Goal: Task Accomplishment & Management: Use online tool/utility

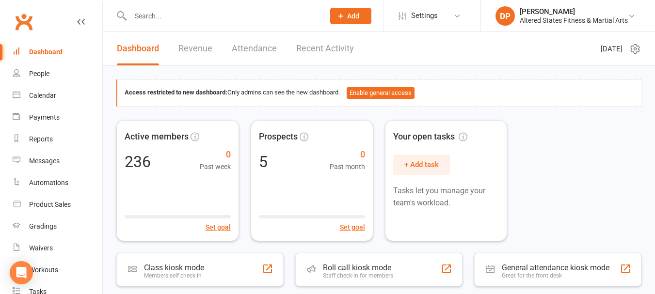
click at [188, 47] on link "Revenue" at bounding box center [195, 48] width 34 height 33
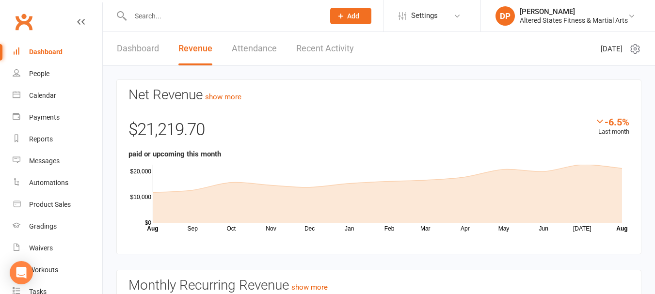
click at [146, 53] on link "Dashboard" at bounding box center [138, 48] width 42 height 33
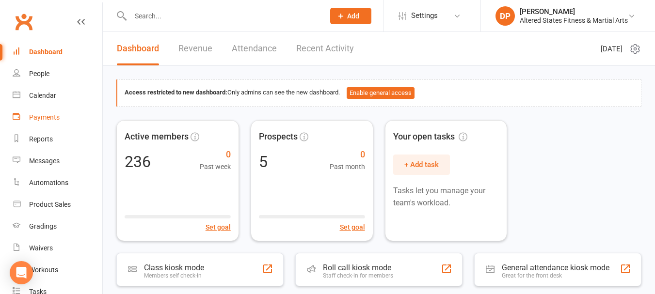
click at [42, 117] on div "Payments" at bounding box center [44, 118] width 31 height 8
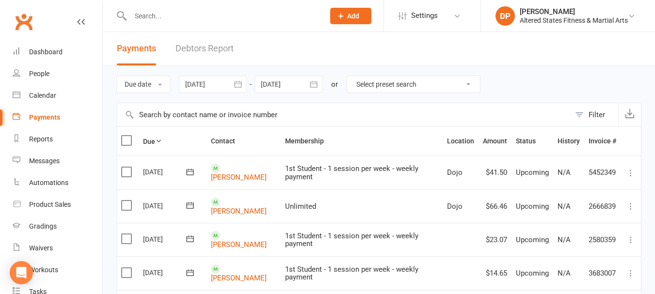
click at [240, 88] on icon "button" at bounding box center [238, 85] width 10 height 10
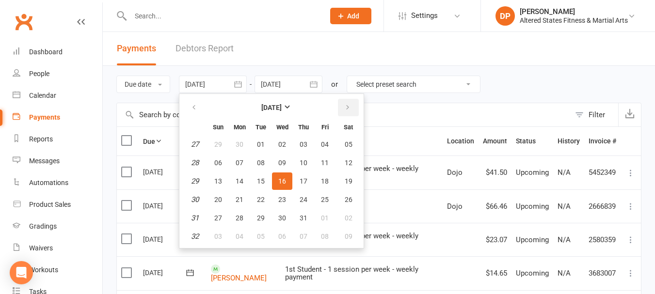
click at [346, 108] on icon "button" at bounding box center [347, 108] width 7 height 8
click at [281, 180] on span "13" at bounding box center [282, 182] width 8 height 8
type input "[DATE]"
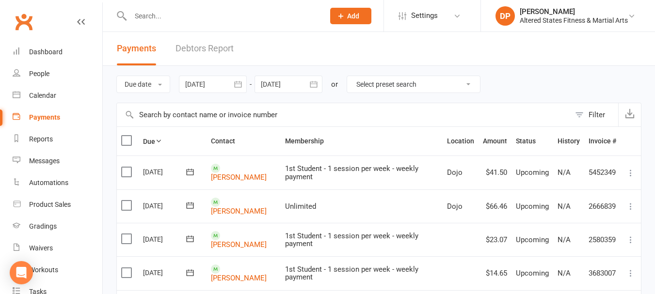
click at [314, 83] on icon "button" at bounding box center [314, 85] width 10 height 10
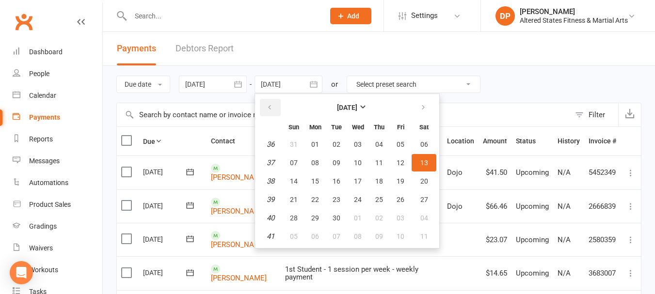
click at [276, 105] on button "button" at bounding box center [270, 107] width 21 height 17
click at [341, 195] on button "19" at bounding box center [336, 199] width 20 height 17
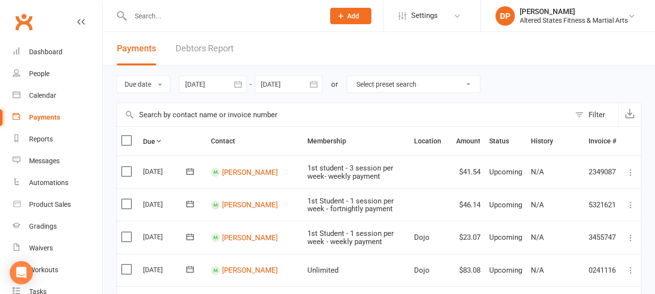
click at [316, 84] on icon "button" at bounding box center [313, 84] width 7 height 6
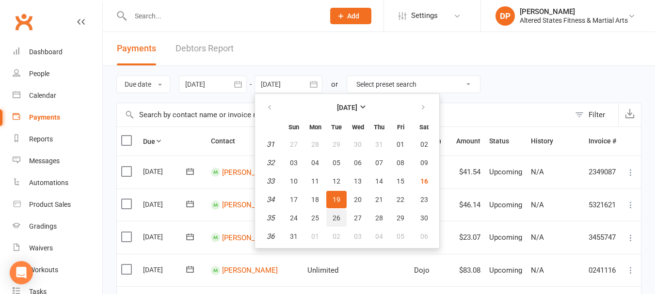
click at [340, 214] on span "26" at bounding box center [337, 218] width 8 height 8
type input "[DATE]"
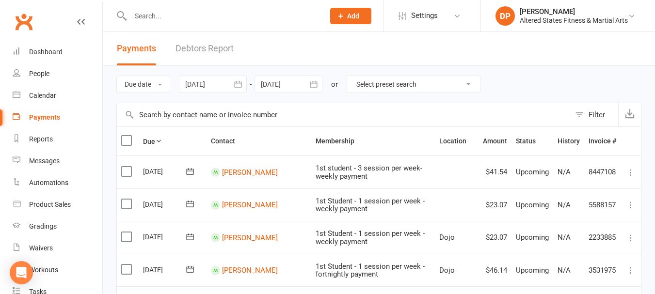
click at [239, 83] on icon "button" at bounding box center [238, 85] width 10 height 10
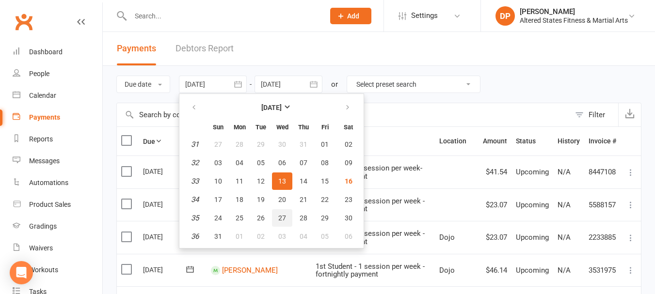
click at [283, 217] on span "27" at bounding box center [282, 218] width 8 height 8
type input "[DATE]"
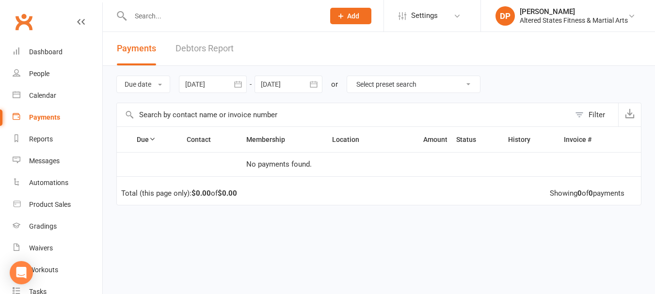
click at [313, 88] on icon "button" at bounding box center [314, 85] width 10 height 10
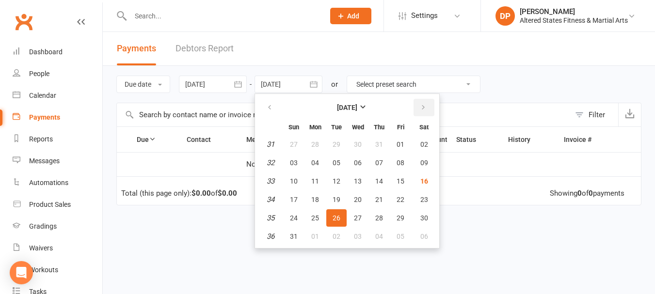
click at [425, 108] on icon "button" at bounding box center [423, 108] width 7 height 8
click at [339, 218] on span "30" at bounding box center [337, 218] width 8 height 8
type input "[DATE]"
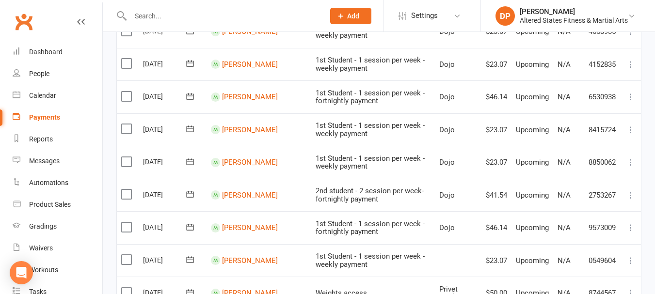
scroll to position [534, 0]
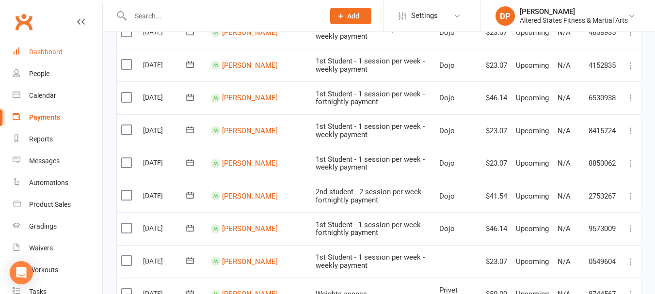
click at [55, 53] on div "Dashboard" at bounding box center [45, 52] width 33 height 8
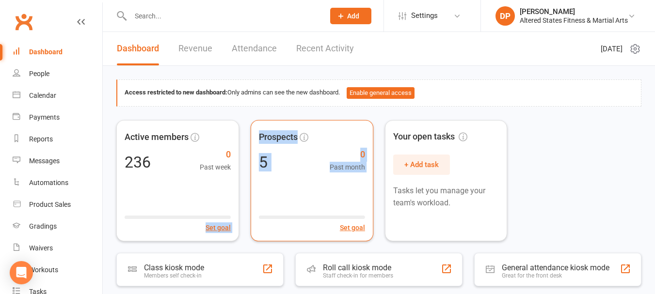
drag, startPoint x: 243, startPoint y: 215, endPoint x: 303, endPoint y: 218, distance: 60.2
click at [303, 218] on div "Active members 236 0 Past week Set goal Prospects 5 0 Past month Set goal Your …" at bounding box center [378, 180] width 525 height 121
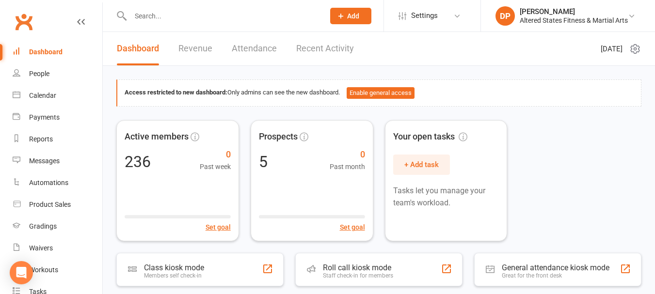
click at [166, 20] on input "text" at bounding box center [223, 16] width 190 height 14
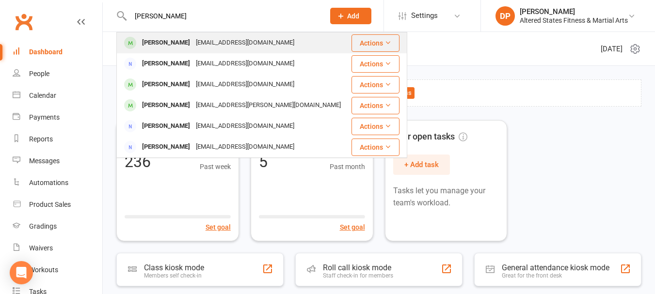
type input "[PERSON_NAME]"
click at [195, 43] on div "[EMAIL_ADDRESS][DOMAIN_NAME]" at bounding box center [245, 43] width 104 height 14
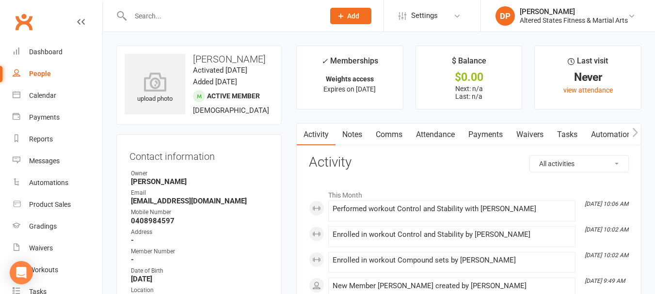
click at [636, 135] on icon "button" at bounding box center [636, 133] width 6 height 10
click at [604, 133] on link "Workouts" at bounding box center [592, 135] width 46 height 22
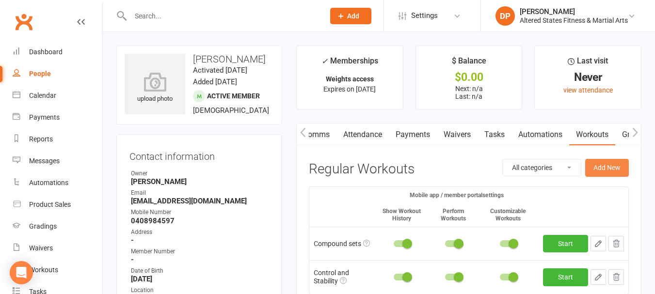
click at [594, 169] on button "Add New" at bounding box center [607, 167] width 44 height 17
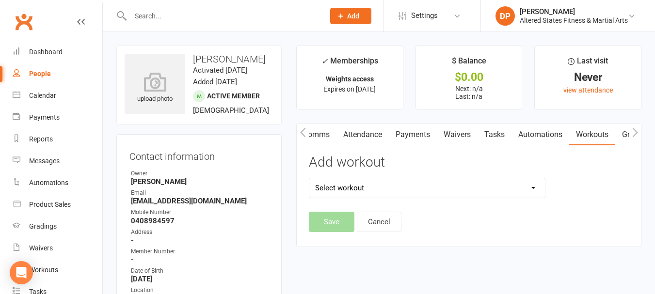
click at [605, 134] on link "Workouts" at bounding box center [592, 135] width 46 height 22
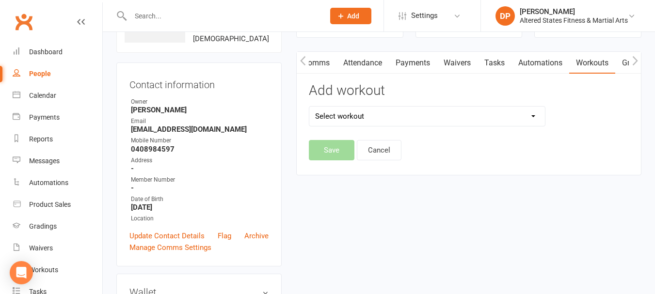
scroll to position [97, 0]
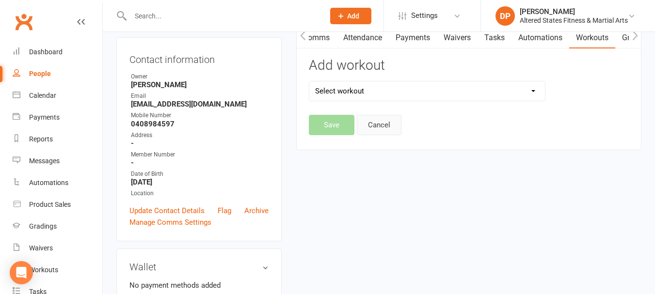
click at [384, 121] on button "Cancel" at bounding box center [379, 125] width 45 height 20
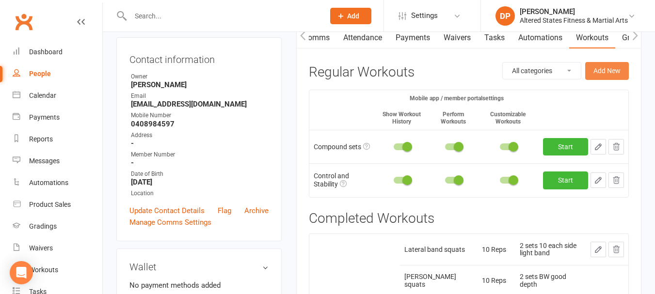
click at [608, 69] on button "Add New" at bounding box center [607, 70] width 44 height 17
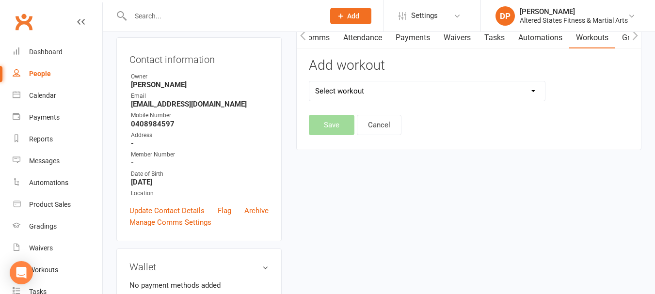
click at [430, 93] on select "Select workout 45mins Free weights Compound sets Conditioning Control and Stabi…" at bounding box center [427, 90] width 236 height 19
select select "6372"
click at [309, 81] on select "Select workout 45mins Free weights Compound sets Conditioning Control and Stabi…" at bounding box center [427, 90] width 236 height 19
click at [348, 132] on button "Save" at bounding box center [332, 125] width 46 height 20
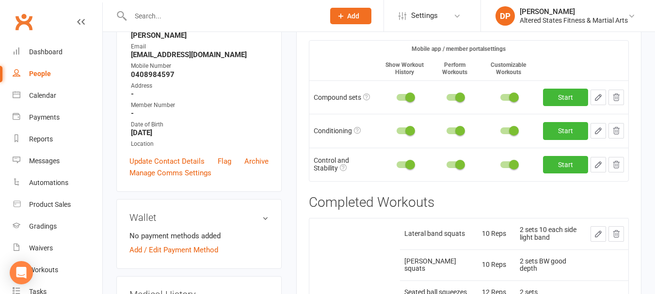
scroll to position [146, 0]
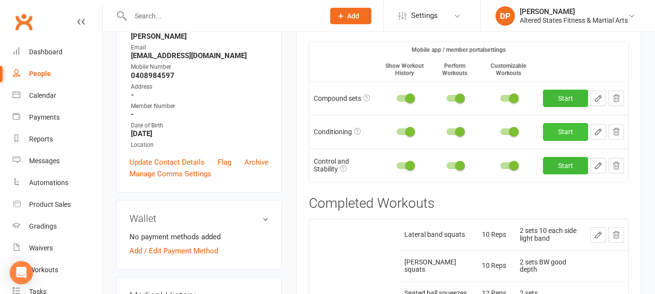
click at [552, 131] on link "Start" at bounding box center [565, 131] width 45 height 17
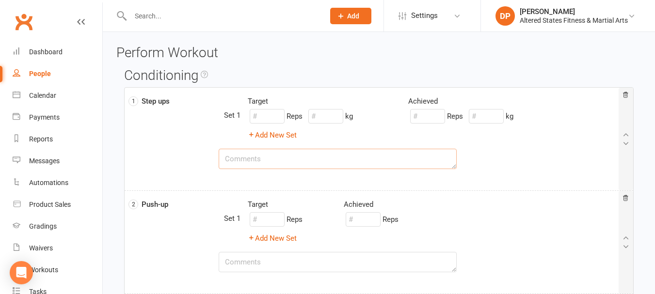
click at [258, 158] on textarea at bounding box center [338, 159] width 239 height 20
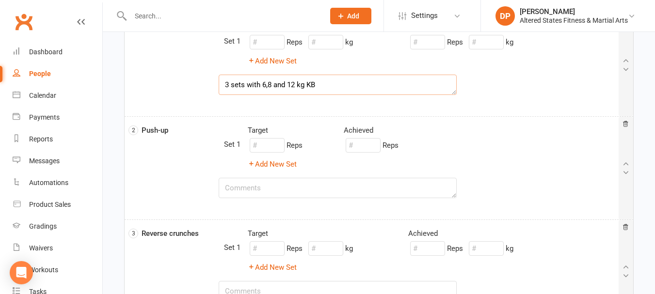
scroll to position [97, 0]
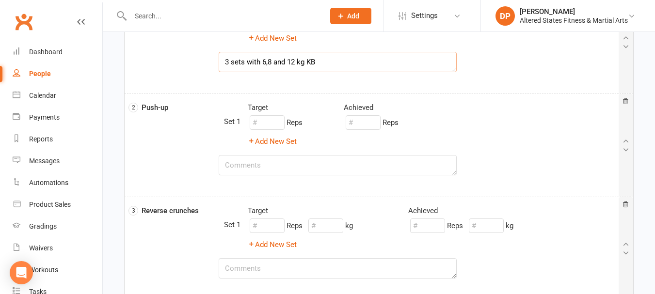
type textarea "3 sets with 6,8 and 12 kg KB"
click at [283, 171] on textarea at bounding box center [338, 165] width 239 height 20
type textarea "3 sets on knees with hands wide"
click at [285, 267] on textarea at bounding box center [338, 269] width 239 height 20
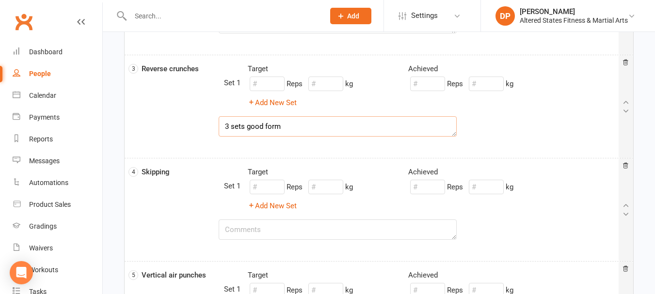
scroll to position [243, 0]
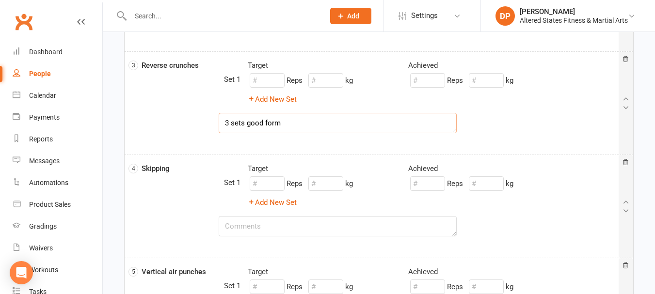
type textarea "3 sets good form"
click at [272, 227] on textarea at bounding box center [338, 226] width 239 height 20
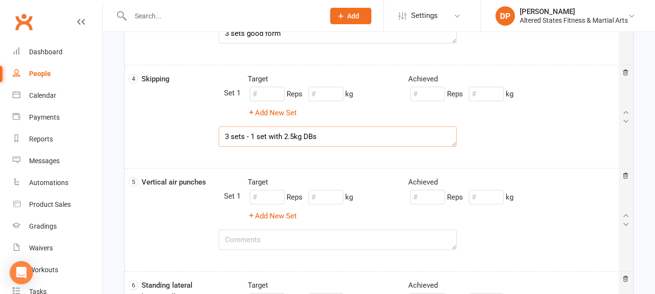
scroll to position [340, 0]
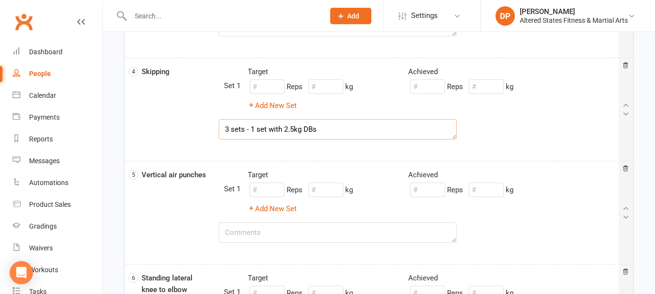
type textarea "3 sets - 1 set with 2.5kg DBs"
click at [272, 230] on textarea at bounding box center [338, 233] width 239 height 20
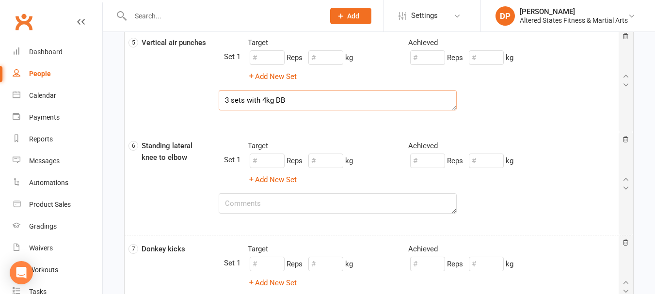
scroll to position [485, 0]
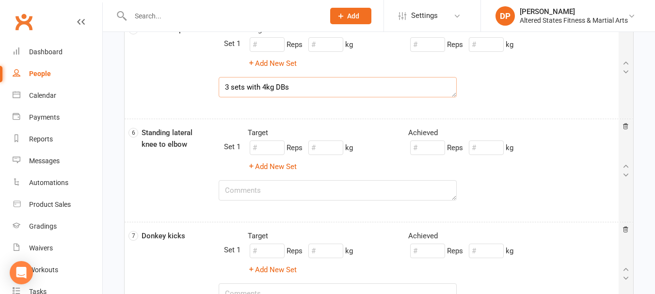
type textarea "3 sets with 4kg DBs"
click at [276, 190] on textarea at bounding box center [338, 190] width 239 height 20
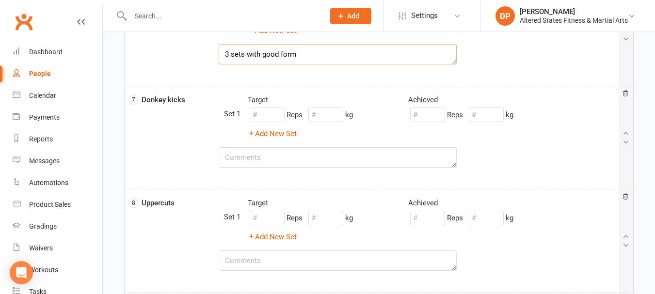
scroll to position [631, 0]
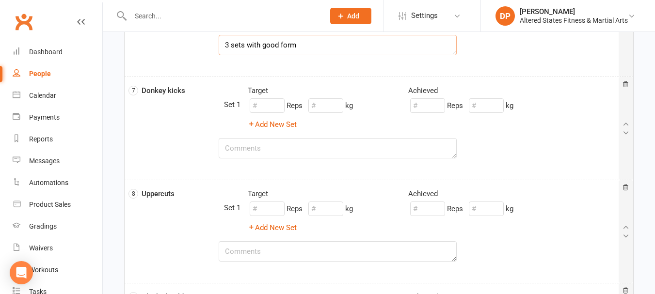
type textarea "3 sets with good form"
click at [292, 151] on textarea at bounding box center [338, 148] width 239 height 20
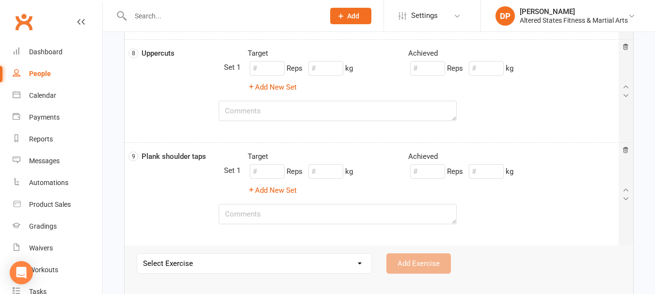
scroll to position [776, 0]
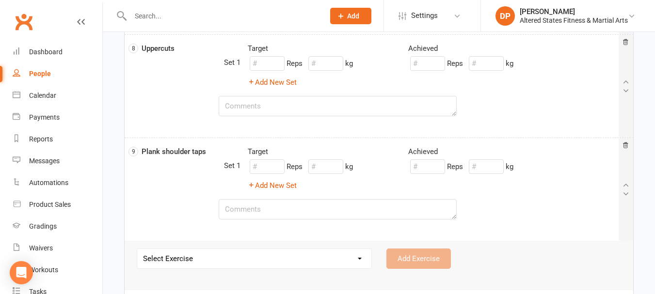
type textarea "3 sets with good form"
click at [292, 106] on textarea at bounding box center [338, 106] width 239 height 20
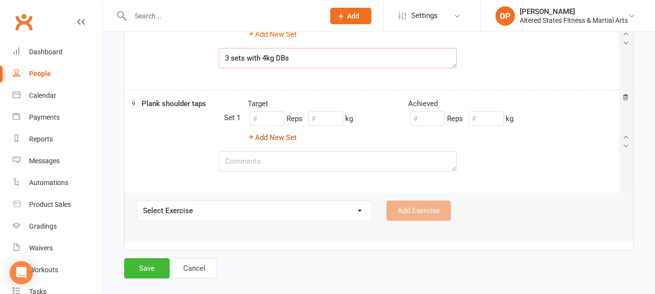
scroll to position [830, 0]
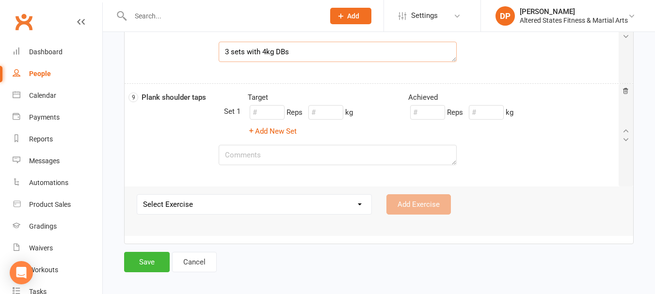
type textarea "3 sets with 4kg DBs"
click at [268, 149] on textarea at bounding box center [338, 155] width 239 height 20
type textarea "3 sets on knees - toes. last set with 2.5kg DBs"
click at [141, 257] on button "Save" at bounding box center [147, 262] width 46 height 20
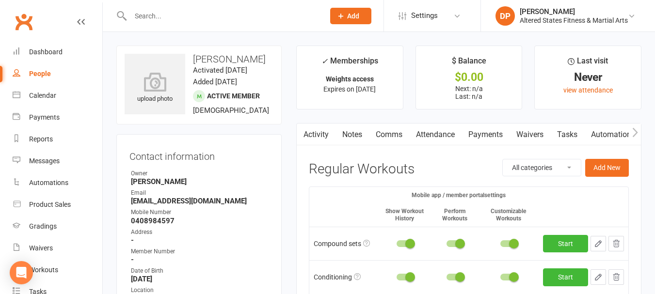
click at [227, 18] on input "text" at bounding box center [223, 16] width 190 height 14
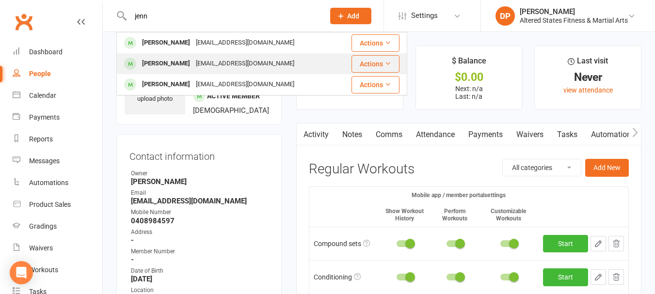
type input "jenn"
click at [221, 63] on div "[EMAIL_ADDRESS][DOMAIN_NAME]" at bounding box center [245, 64] width 104 height 14
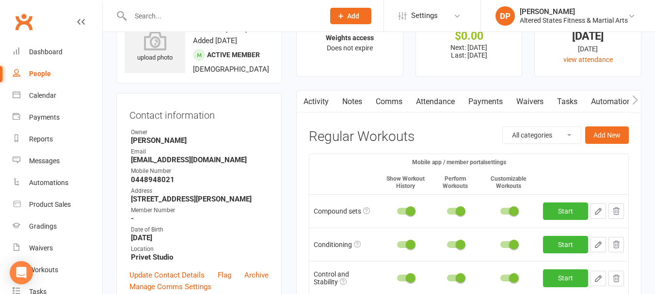
scroll to position [97, 0]
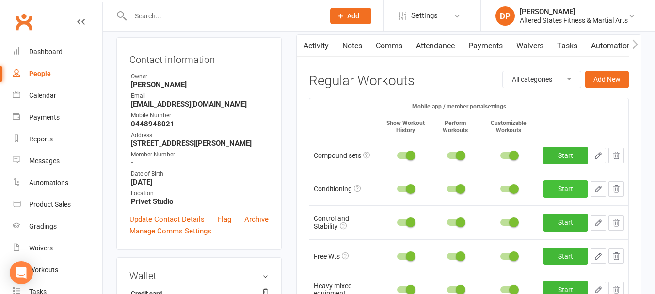
click at [562, 186] on link "Start" at bounding box center [565, 188] width 45 height 17
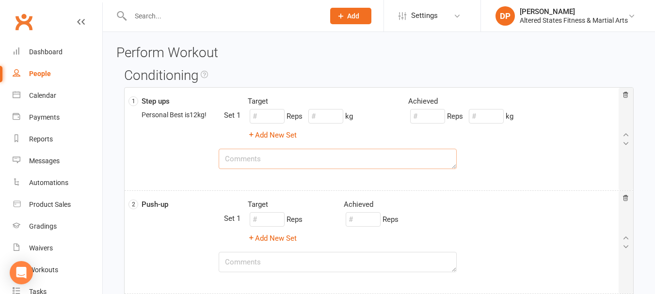
click at [266, 158] on textarea at bounding box center [338, 159] width 239 height 20
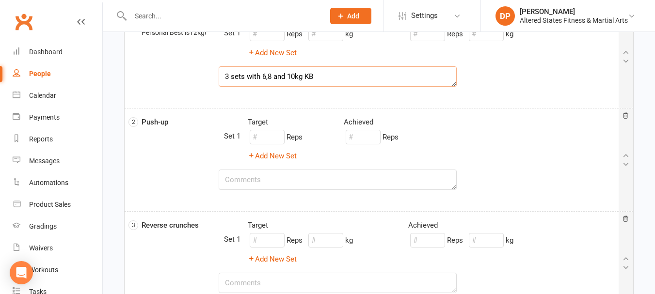
scroll to position [97, 0]
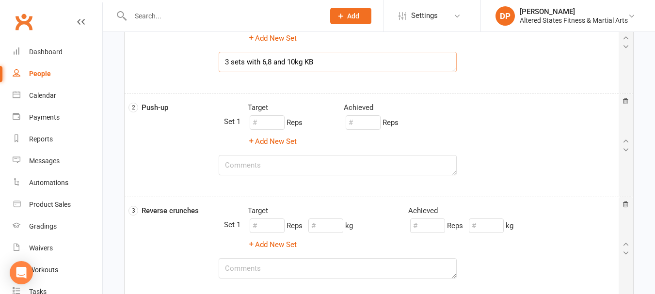
type textarea "3 sets with 6,8 and 10kg KB"
click at [268, 168] on textarea at bounding box center [338, 165] width 239 height 20
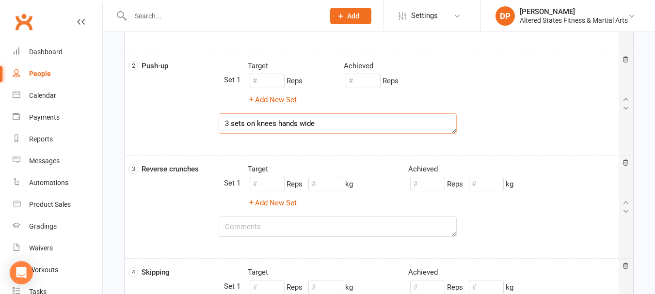
scroll to position [194, 0]
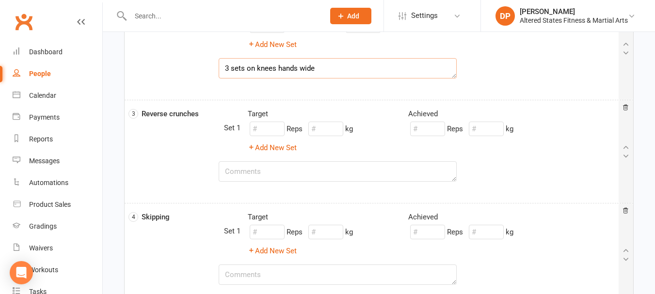
type textarea "3 sets on knees hands wide"
click at [287, 177] on textarea at bounding box center [338, 172] width 239 height 20
type textarea "3 sets with good form"
click at [269, 276] on textarea at bounding box center [338, 275] width 239 height 20
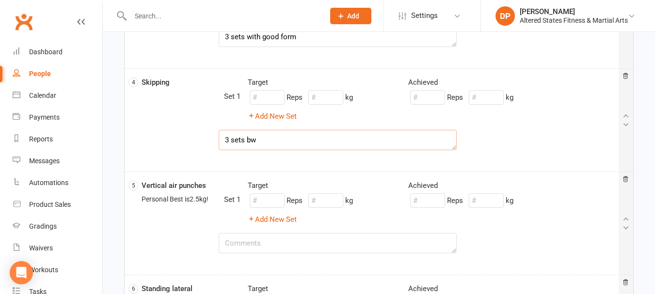
scroll to position [340, 0]
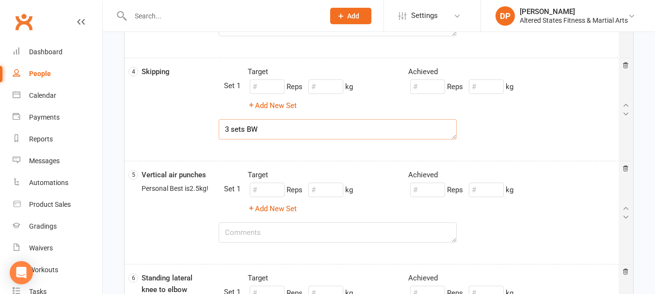
type textarea "3 sets BW"
click at [301, 232] on textarea at bounding box center [338, 233] width 239 height 20
type textarea "3 sets with 4kg"
click at [493, 189] on input "number" at bounding box center [486, 190] width 35 height 15
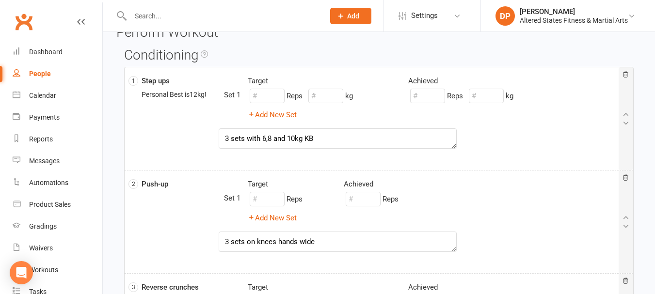
scroll to position [0, 0]
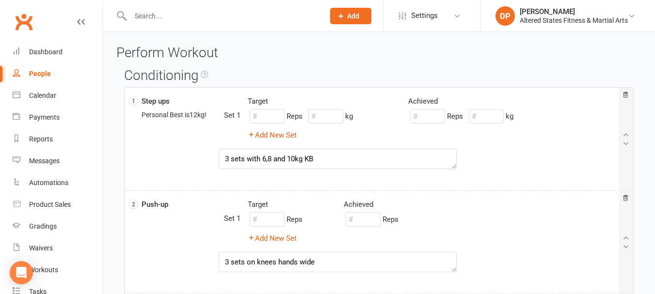
type input "4"
click at [479, 116] on input "number" at bounding box center [486, 116] width 35 height 15
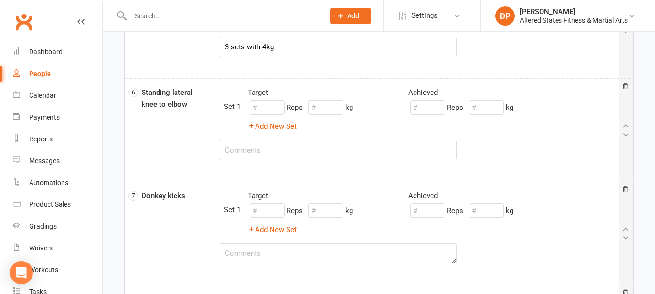
scroll to position [582, 0]
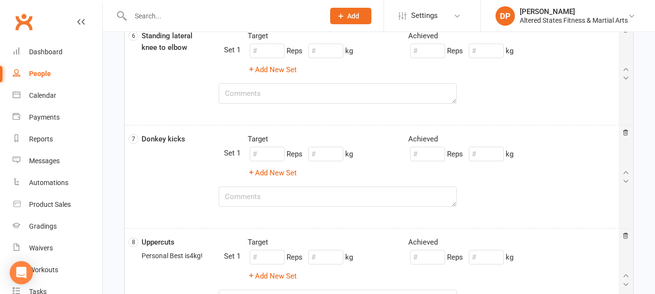
type input "10"
click at [274, 97] on textarea at bounding box center [338, 93] width 239 height 20
type textarea "3 sets BW"
click at [287, 191] on textarea at bounding box center [338, 197] width 239 height 20
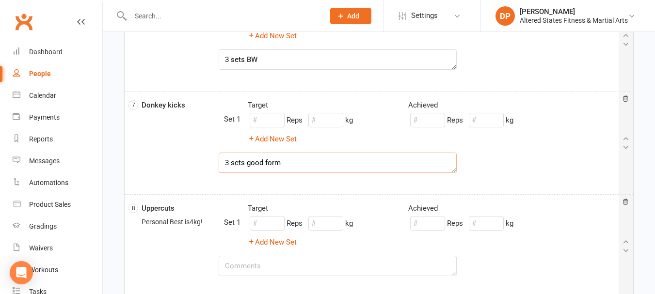
scroll to position [679, 0]
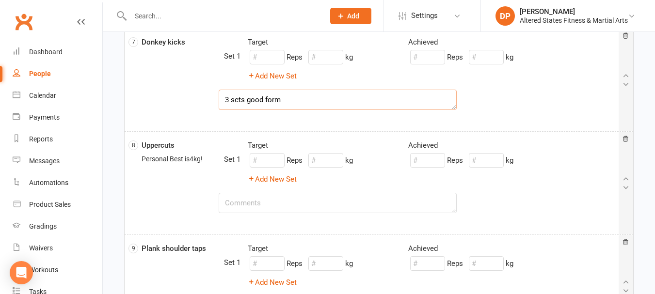
type textarea "3 sets good form"
click at [284, 202] on textarea at bounding box center [338, 203] width 239 height 20
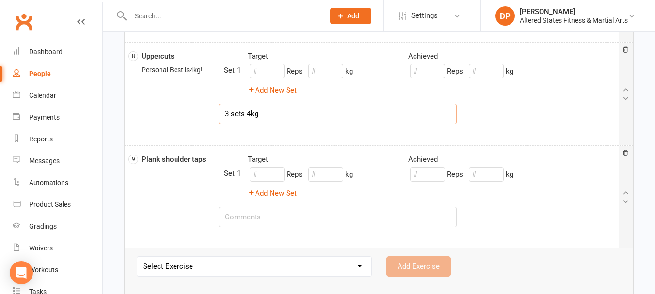
scroll to position [776, 0]
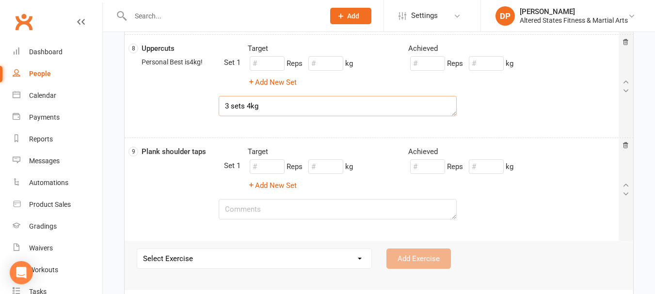
type textarea "3 sets 4kg"
click at [289, 208] on textarea at bounding box center [338, 209] width 239 height 20
type textarea "3 sets with 2.5kg"
click at [493, 166] on input "number" at bounding box center [486, 167] width 35 height 15
type input "2"
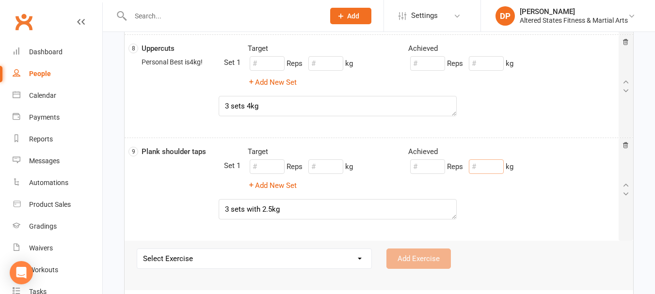
type input ".5"
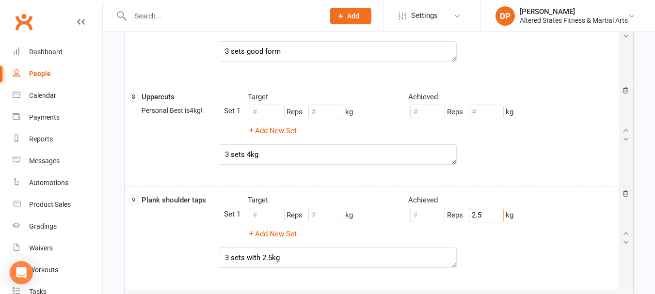
type input "2.5"
click at [487, 111] on input "number" at bounding box center [486, 112] width 35 height 15
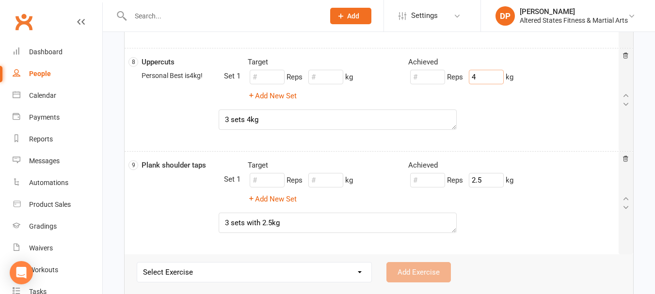
scroll to position [830, 0]
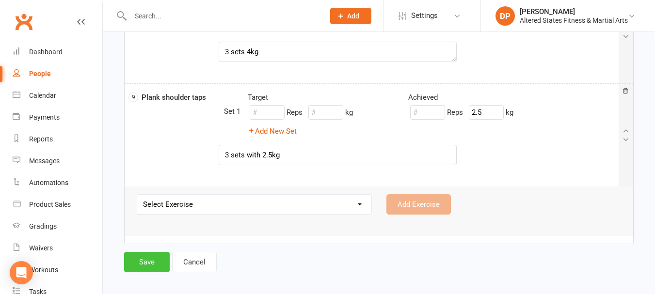
type input "4"
click at [165, 260] on button "Save" at bounding box center [147, 262] width 46 height 20
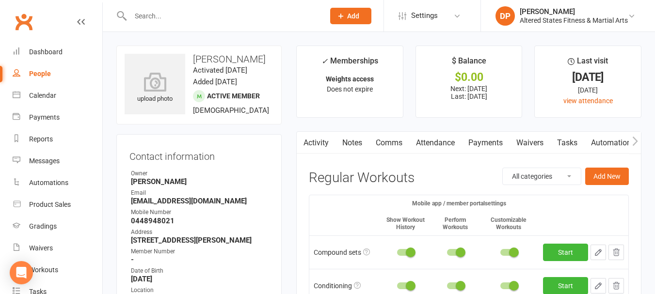
click at [203, 16] on input "text" at bounding box center [223, 16] width 190 height 14
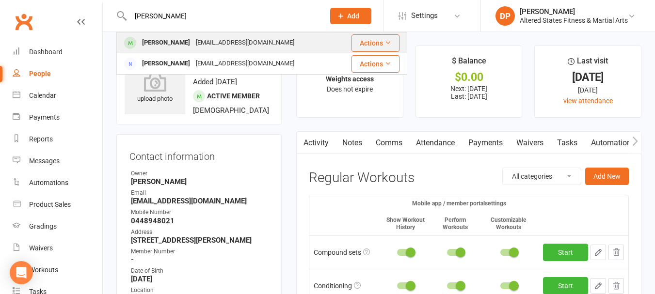
type input "[PERSON_NAME]"
click at [219, 41] on div "[EMAIL_ADDRESS][DOMAIN_NAME]" at bounding box center [245, 43] width 104 height 14
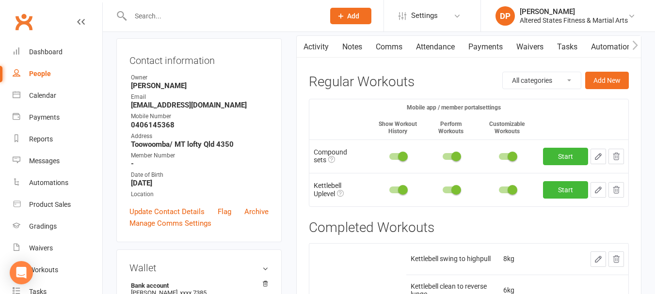
scroll to position [97, 0]
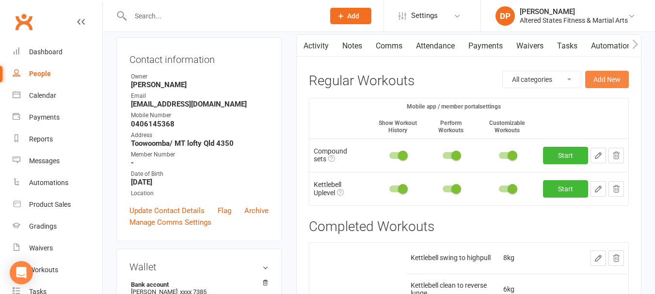
click at [604, 79] on button "Add New" at bounding box center [607, 79] width 44 height 17
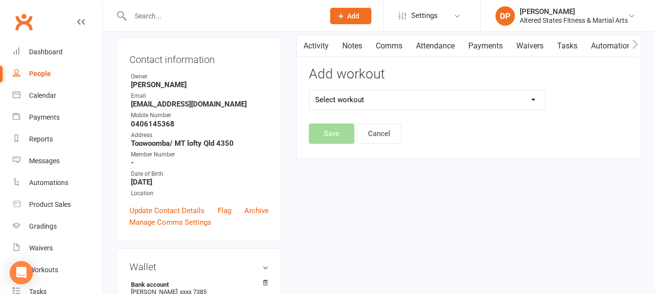
drag, startPoint x: 453, startPoint y: 102, endPoint x: 450, endPoint y: 109, distance: 7.6
click at [453, 102] on select "Select workout 45mins Free weights Compound sets Conditioning Control and Stabi…" at bounding box center [427, 99] width 236 height 19
select select "6372"
click at [309, 90] on select "Select workout 45mins Free weights Compound sets Conditioning Control and Stabi…" at bounding box center [427, 99] width 236 height 19
click at [346, 133] on button "Save" at bounding box center [332, 134] width 46 height 20
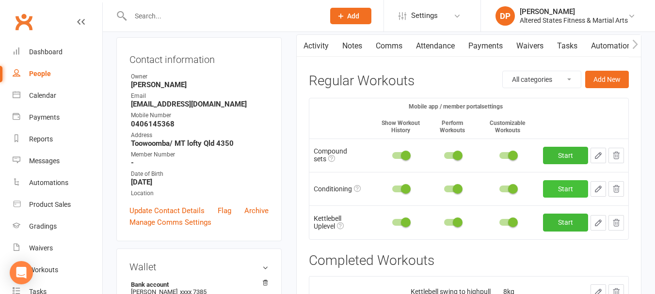
click at [564, 188] on link "Start" at bounding box center [565, 188] width 45 height 17
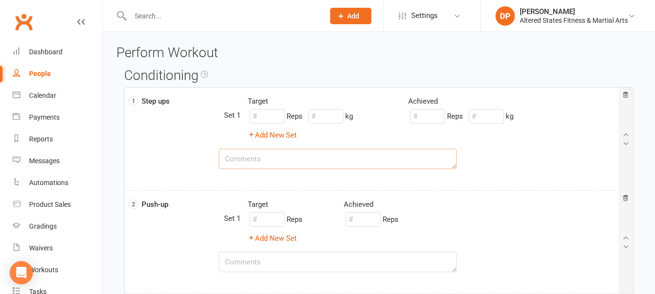
click at [305, 162] on textarea at bounding box center [338, 159] width 239 height 20
type textarea "3 sets with 6,8 and 10kg KB"
click at [492, 115] on input "number" at bounding box center [486, 116] width 35 height 15
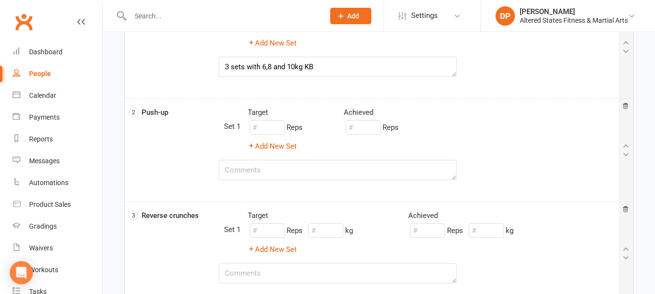
scroll to position [97, 0]
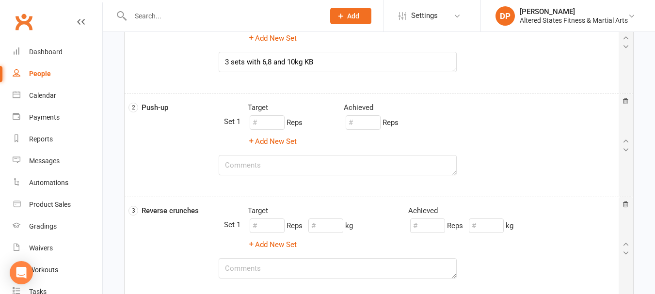
type input "10"
click at [334, 171] on textarea at bounding box center [338, 165] width 239 height 20
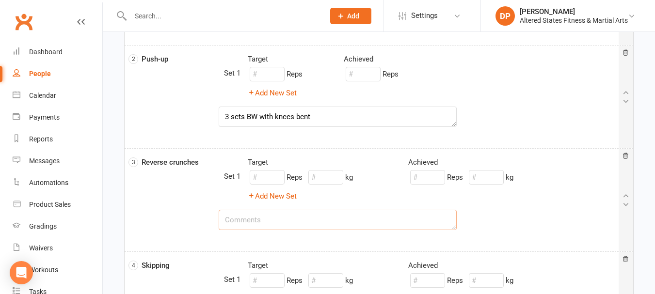
click at [306, 220] on textarea at bounding box center [338, 220] width 239 height 20
drag, startPoint x: 263, startPoint y: 119, endPoint x: 312, endPoint y: 114, distance: 49.7
click at [312, 114] on textarea "3 sets BW with knees bent" at bounding box center [338, 117] width 239 height 20
type textarea "3 sets BW on knees"
click at [271, 224] on textarea at bounding box center [338, 220] width 239 height 20
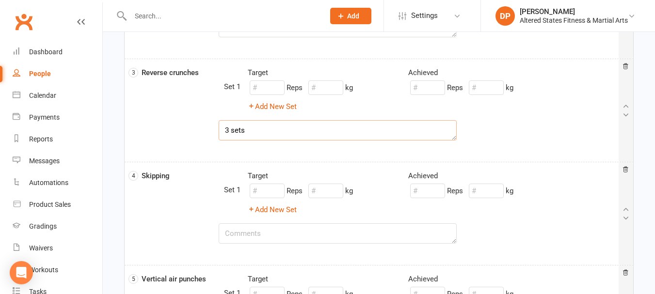
scroll to position [243, 0]
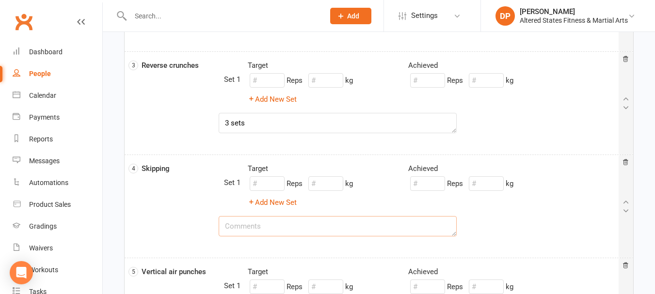
click at [282, 226] on textarea at bounding box center [338, 226] width 239 height 20
click at [286, 127] on textarea "3 sets" at bounding box center [338, 123] width 239 height 20
type textarea "3 sets slow and steady - watch form"
click at [272, 228] on textarea at bounding box center [338, 226] width 239 height 20
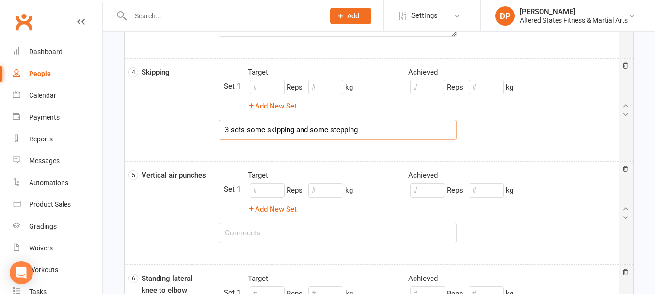
scroll to position [340, 0]
type textarea "3 sets some skipping and some stepping"
click at [276, 234] on textarea at bounding box center [338, 233] width 239 height 20
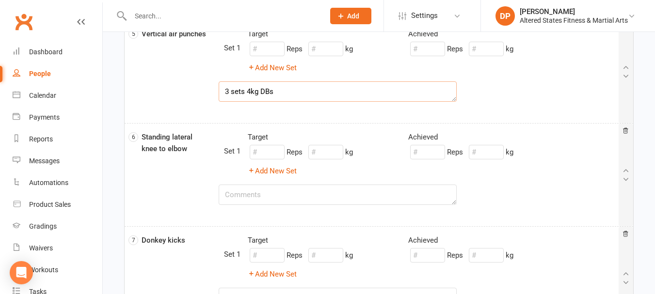
scroll to position [485, 0]
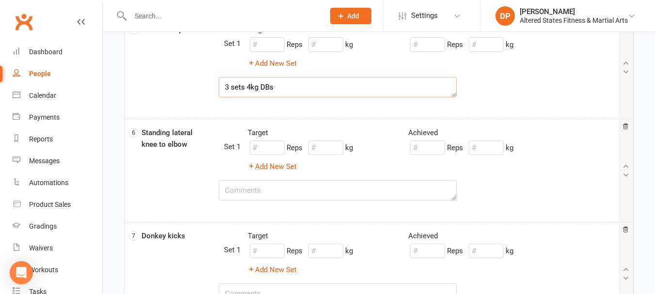
type textarea "3 sets 4kg DBs"
click at [308, 193] on textarea at bounding box center [338, 190] width 239 height 20
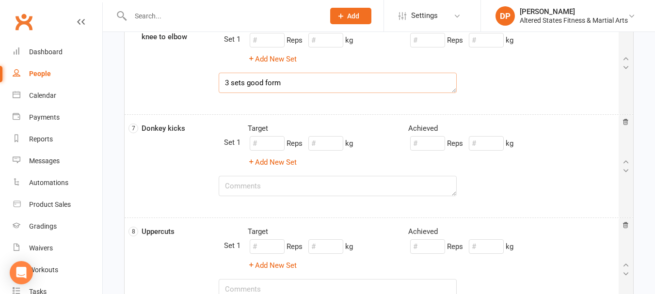
scroll to position [631, 0]
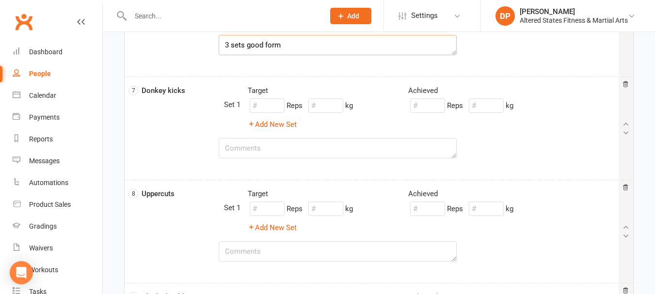
type textarea "3 sets good form"
click at [304, 151] on textarea at bounding box center [338, 148] width 239 height 20
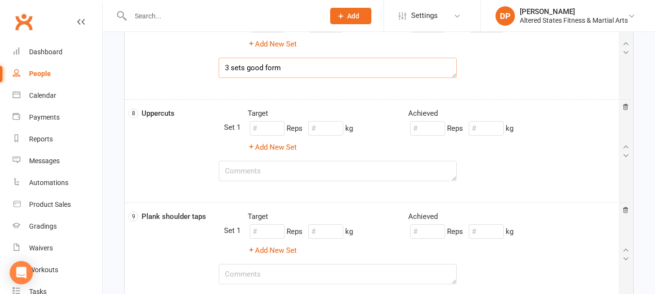
scroll to position [728, 0]
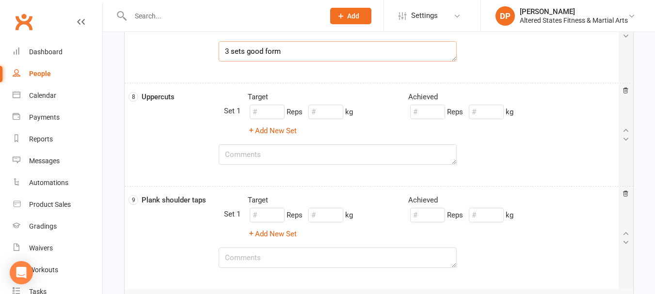
type textarea "3 sets good form"
click at [278, 155] on textarea at bounding box center [338, 155] width 239 height 20
type textarea "3 sets 4kg"
click at [501, 113] on input "number" at bounding box center [486, 112] width 35 height 15
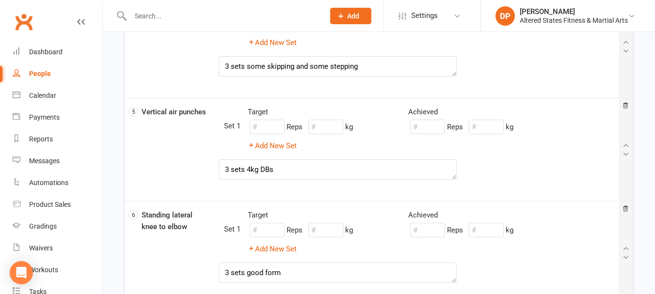
scroll to position [388, 0]
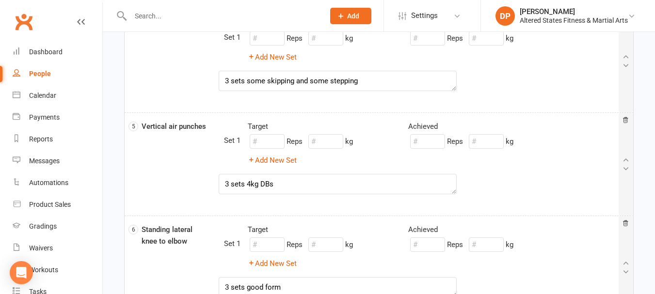
type input "4"
click at [484, 144] on input "number" at bounding box center [486, 141] width 35 height 15
type input "4"
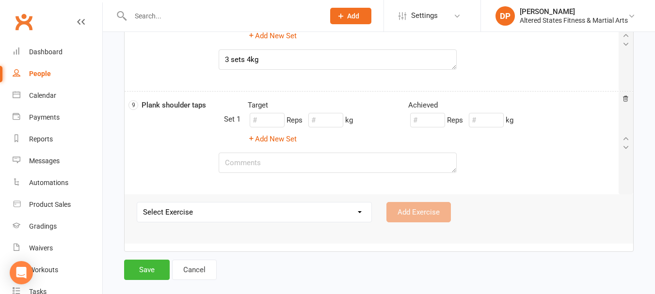
scroll to position [825, 0]
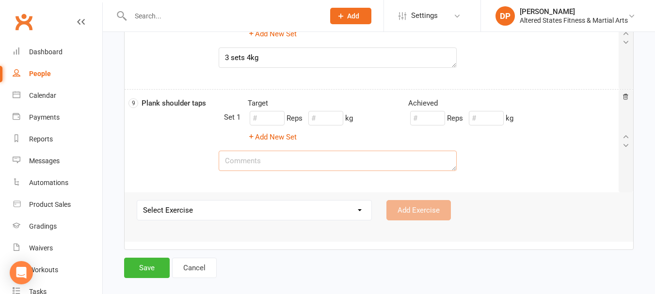
click at [327, 159] on textarea at bounding box center [338, 161] width 239 height 20
type textarea "3 sets - last set with 2.5kg DBs in hands"
click at [485, 121] on input "number" at bounding box center [486, 118] width 35 height 15
type input "2.5"
click at [168, 265] on button "Save" at bounding box center [147, 268] width 46 height 20
